Goal: Book appointment/travel/reservation

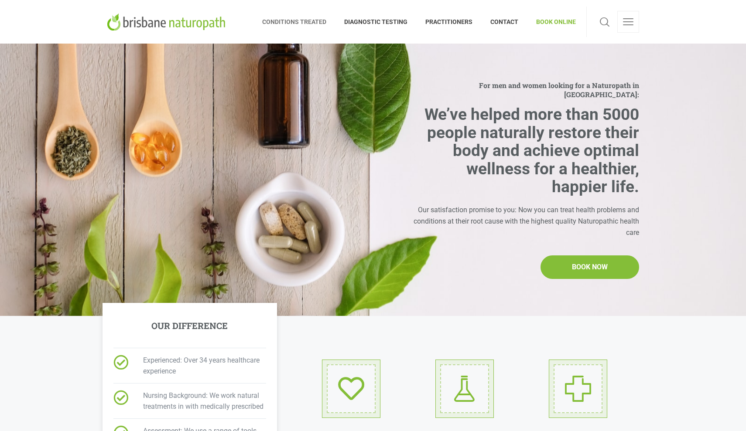
click at [305, 17] on span "CONDITIONS TREATED" at bounding box center [298, 22] width 73 height 14
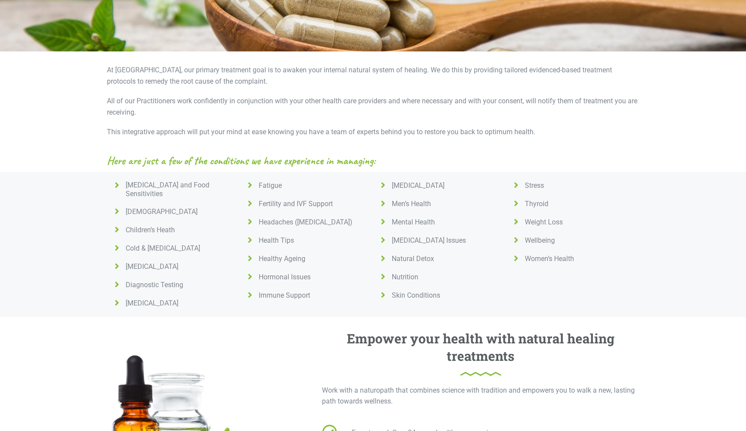
scroll to position [255, 0]
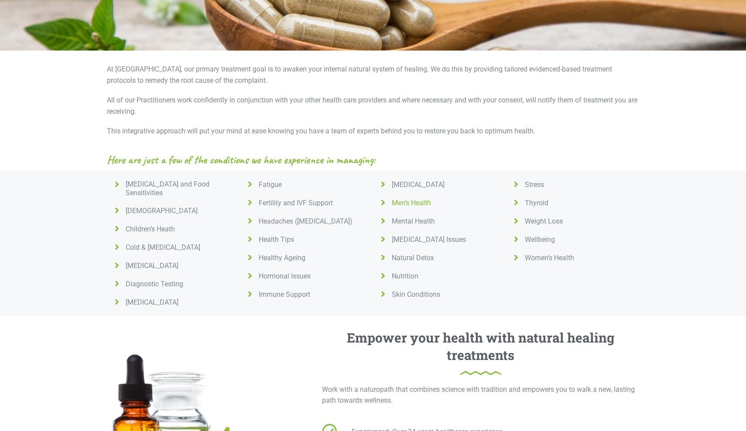
click at [418, 200] on span "Men’s Health" at bounding box center [409, 203] width 43 height 9
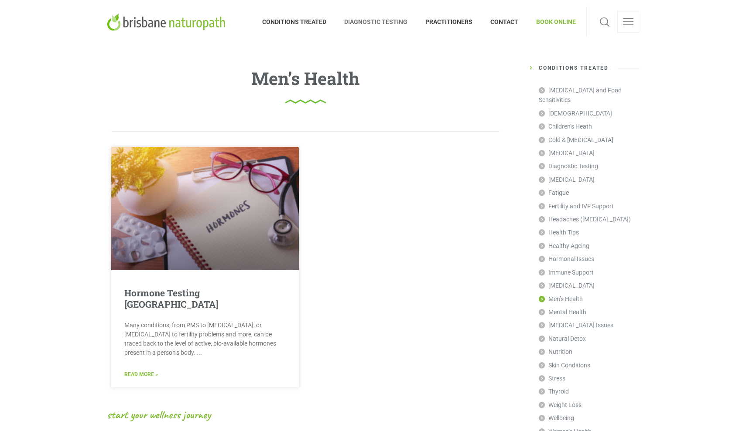
click at [394, 16] on span "DIAGNOSTIC TESTING" at bounding box center [375, 22] width 81 height 14
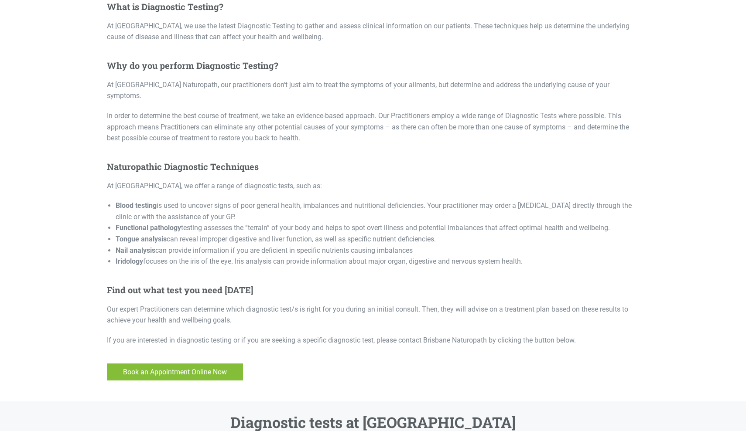
scroll to position [328, 0]
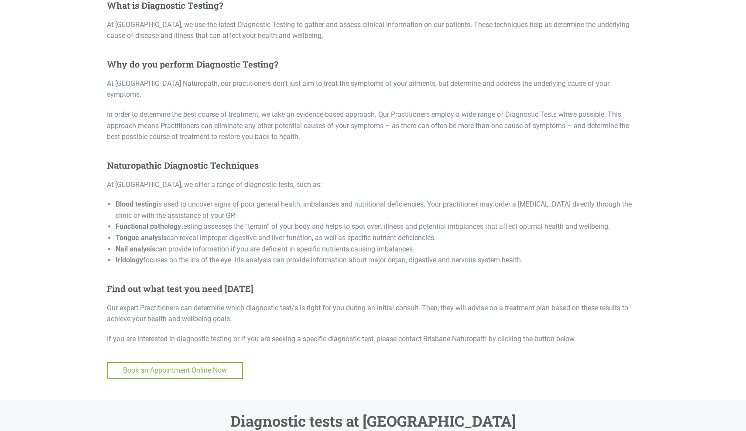
click at [198, 366] on span "Book an Appointment Online Now" at bounding box center [175, 371] width 104 height 11
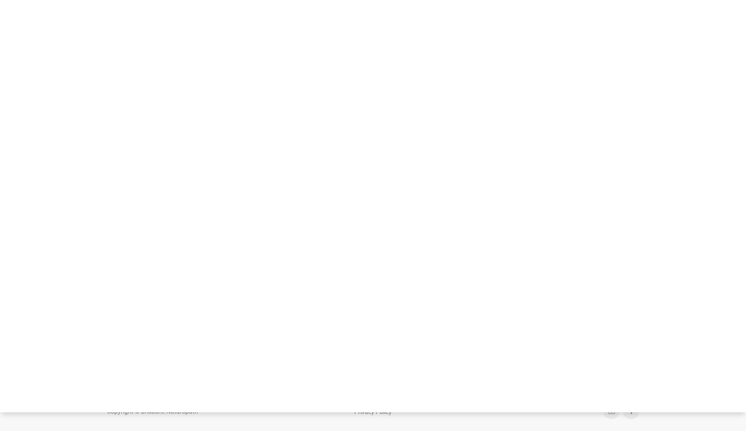
scroll to position [78, 0]
